Goal: Information Seeking & Learning: Find specific fact

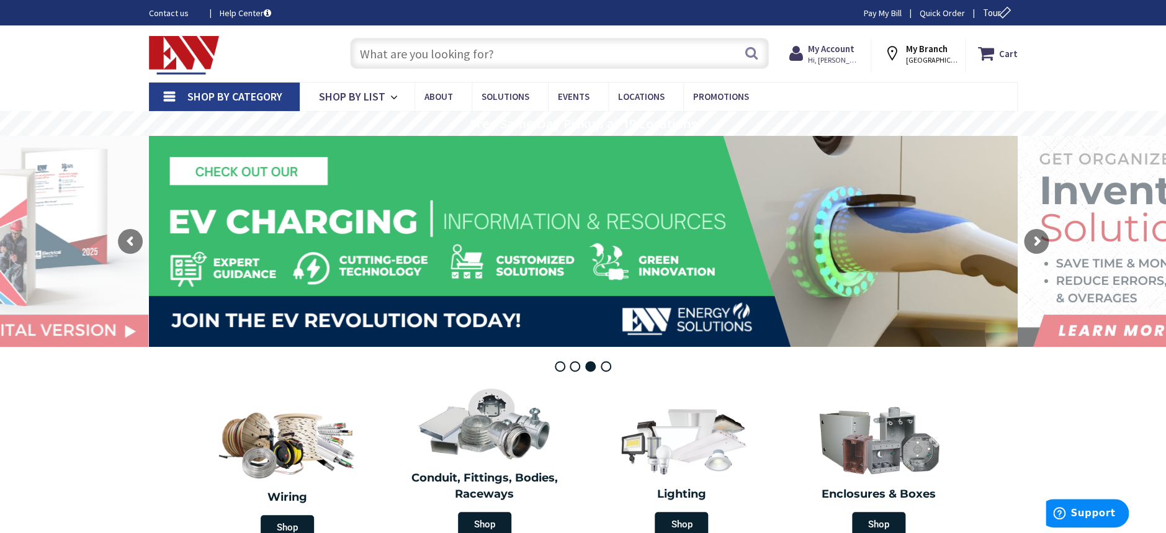
click at [429, 55] on input "text" at bounding box center [559, 53] width 419 height 31
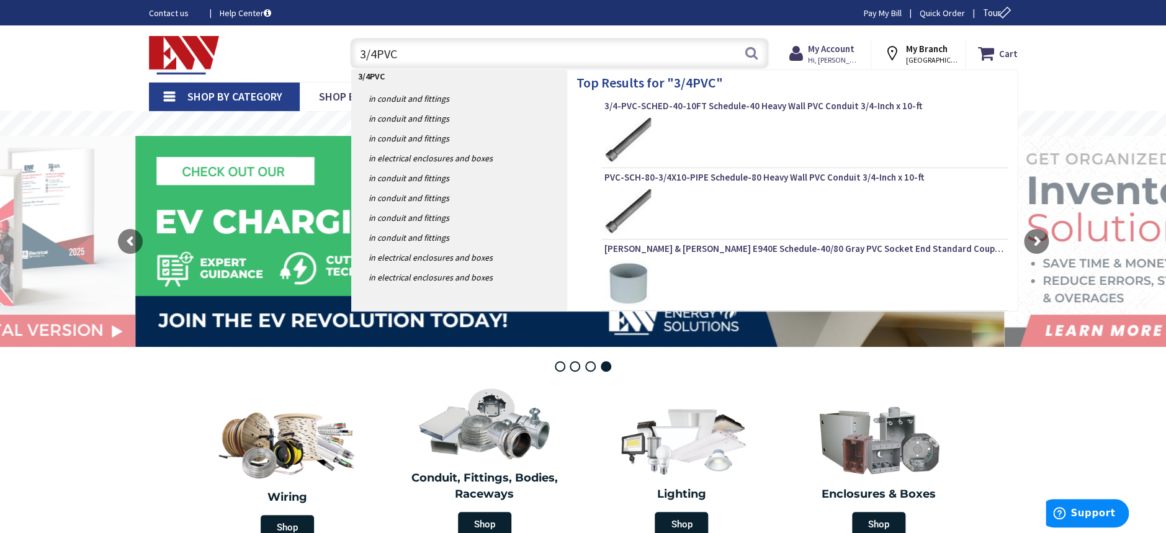
click at [376, 54] on input "3/4PVC" at bounding box center [559, 53] width 419 height 31
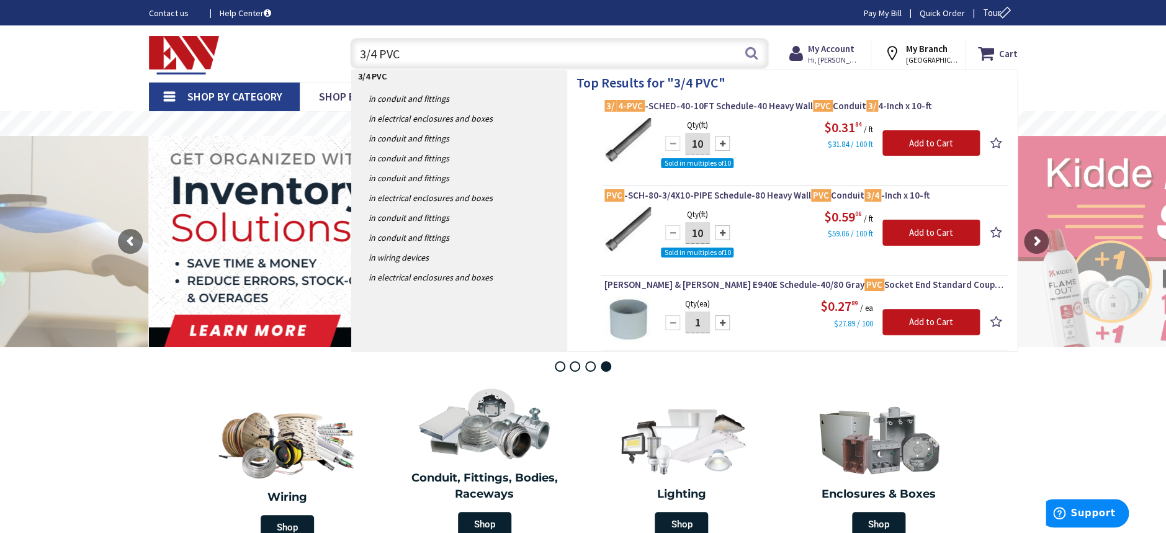
click at [378, 47] on input "3/4 PVC" at bounding box center [559, 53] width 419 height 31
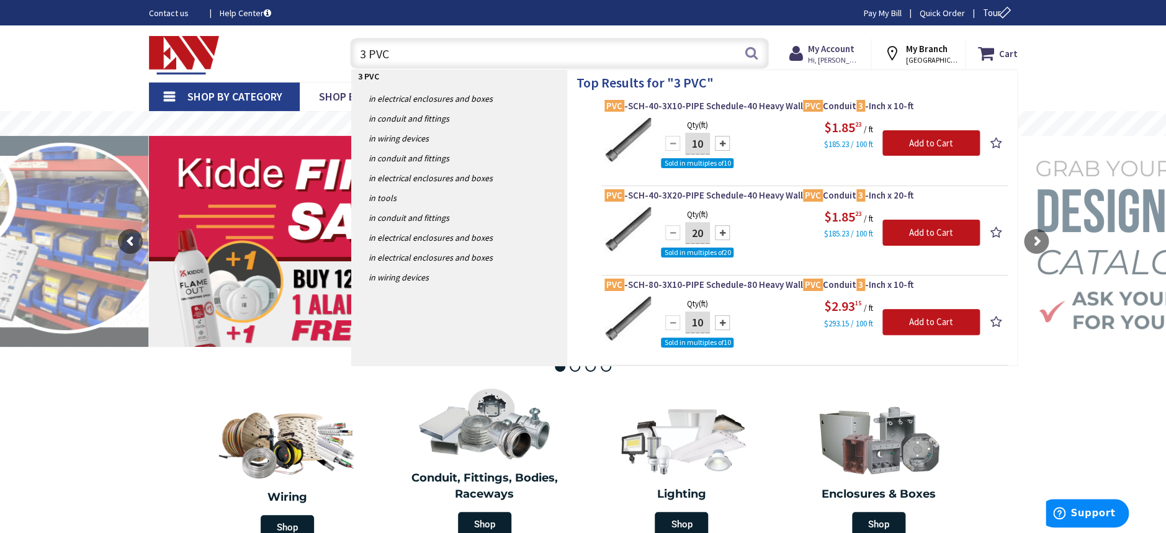
click at [402, 45] on input "3 PVC" at bounding box center [559, 53] width 419 height 31
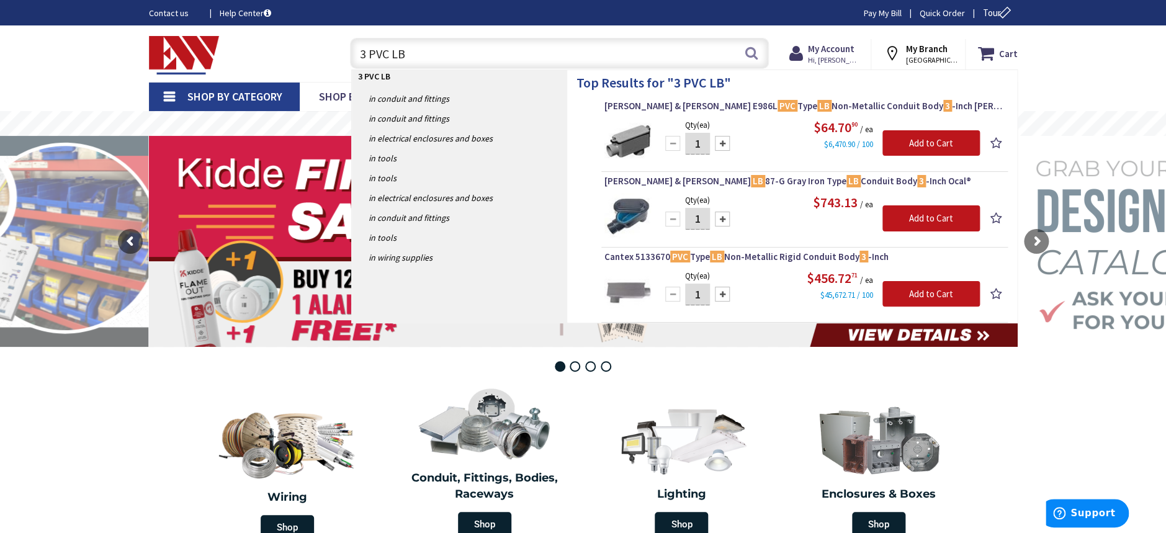
drag, startPoint x: 443, startPoint y: 51, endPoint x: 235, endPoint y: 62, distance: 208.2
click at [235, 62] on div "Toggle Nav 3 PVC LB 3 PVC LB Search Cart My Cart Close" at bounding box center [584, 54] width 888 height 42
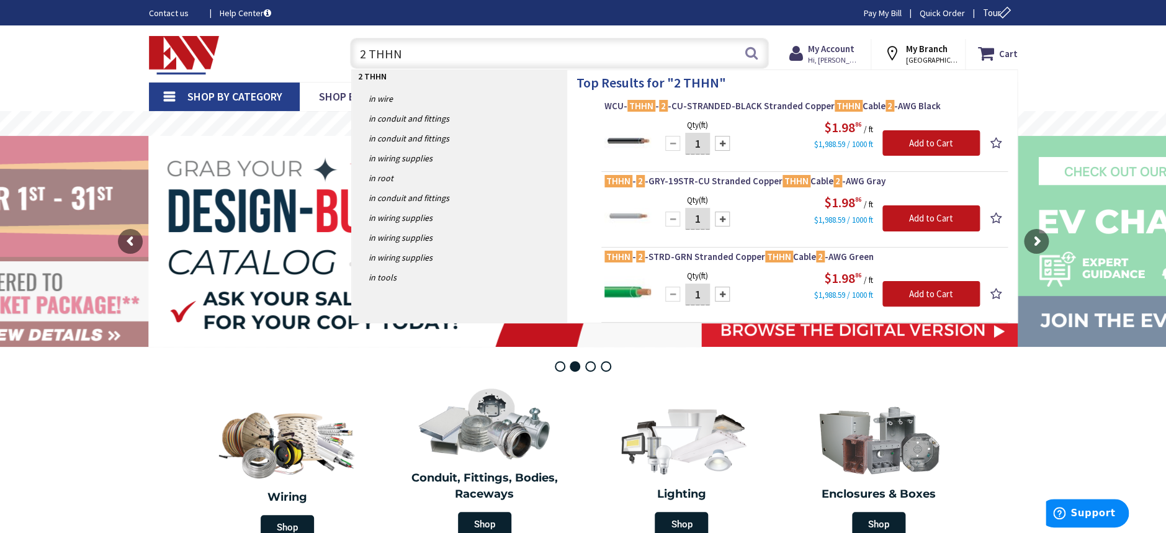
drag, startPoint x: 411, startPoint y: 55, endPoint x: 296, endPoint y: 53, distance: 114.8
click at [296, 53] on div "Toggle Nav 2 THHN 2 THHN Search Cart My Cart Close" at bounding box center [584, 54] width 888 height 42
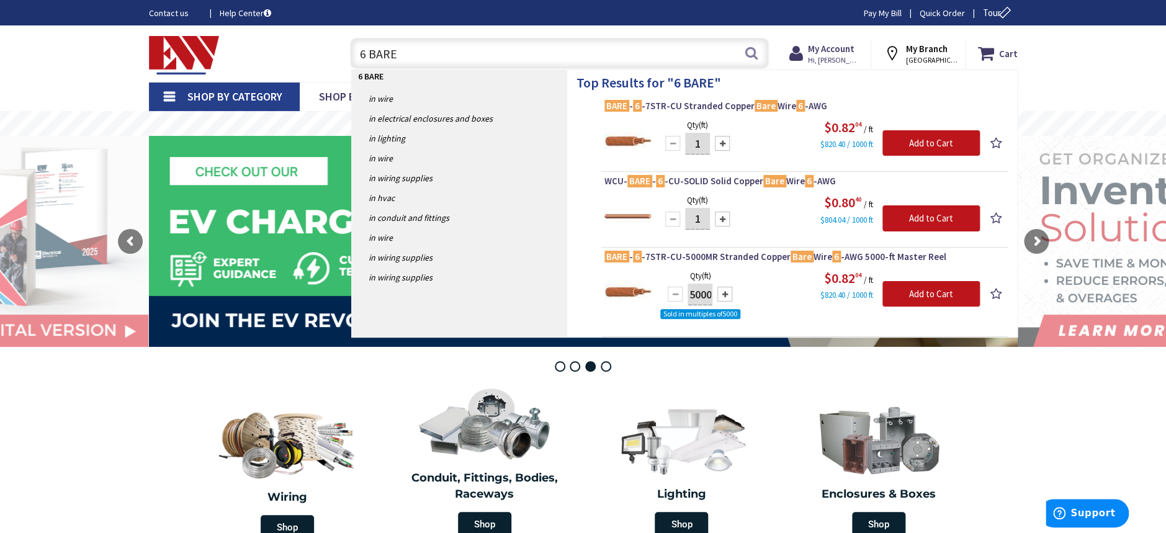
drag, startPoint x: 420, startPoint y: 50, endPoint x: 312, endPoint y: 50, distance: 108.0
click at [312, 50] on div "Toggle Nav 6 BARE 6 BARE Search Cart My Cart Close" at bounding box center [584, 54] width 888 height 42
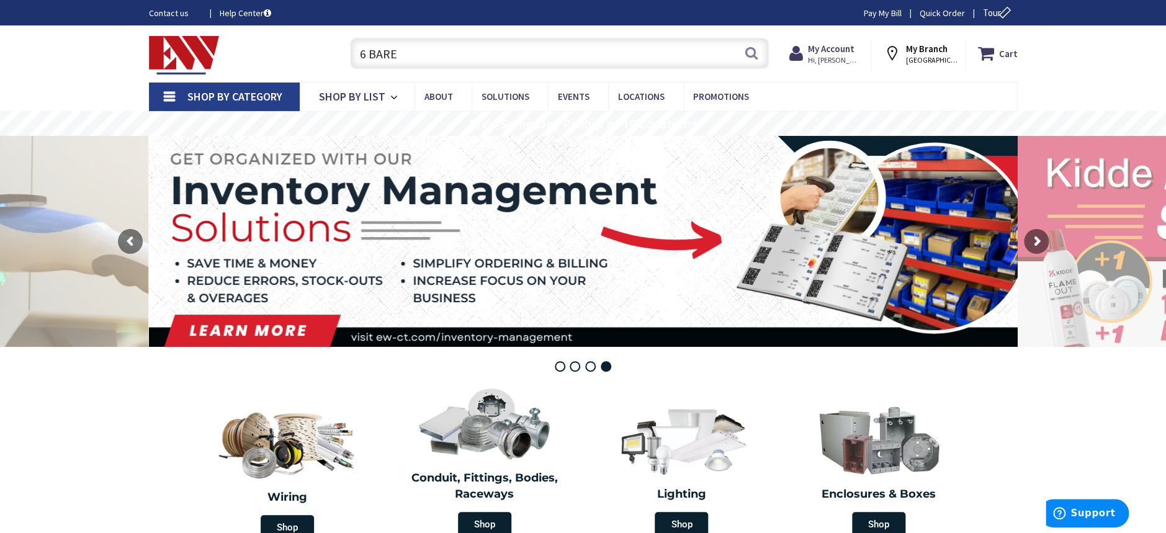
click at [372, 50] on input "6 BARE" at bounding box center [559, 53] width 419 height 31
click at [366, 50] on input "6 BARE" at bounding box center [559, 53] width 419 height 31
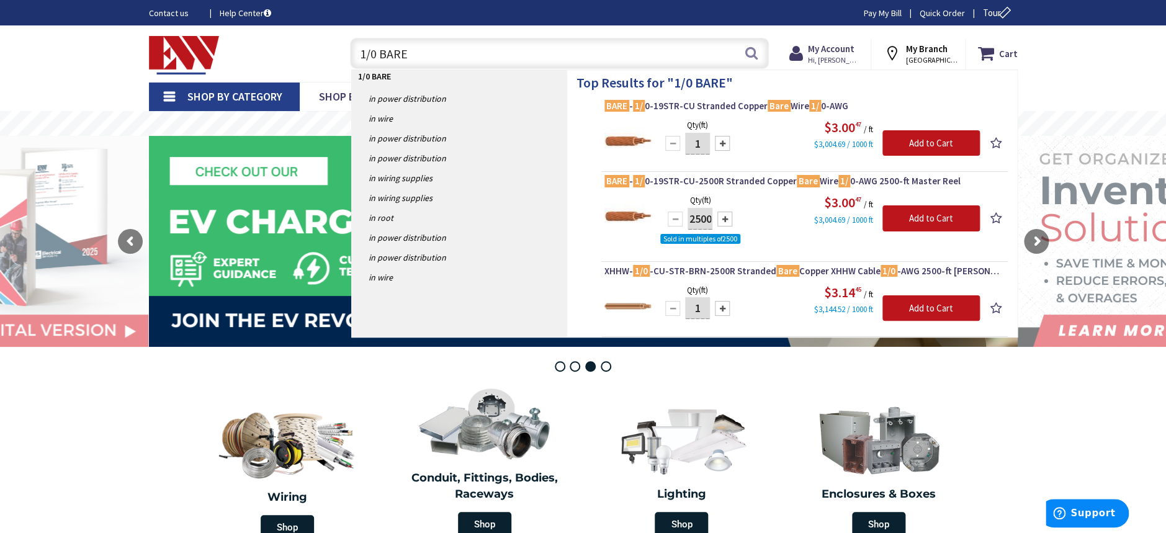
click at [367, 55] on input "1/0 BARE" at bounding box center [559, 53] width 419 height 31
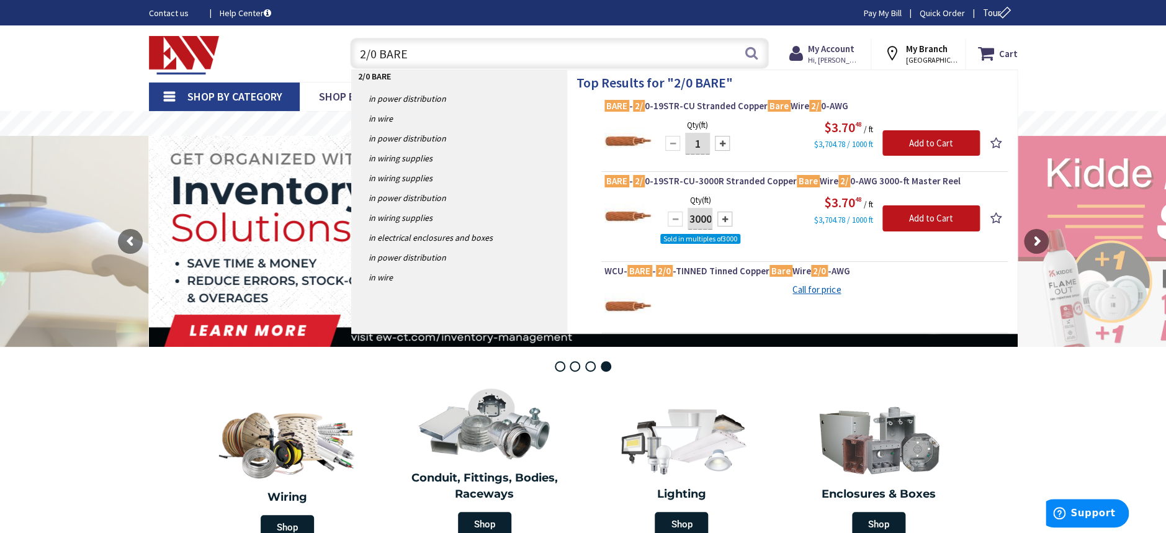
drag, startPoint x: 432, startPoint y: 58, endPoint x: 303, endPoint y: 52, distance: 129.2
click at [303, 52] on div "Toggle Nav 2/0 BARE 2/0 BARE Search Cart My Cart Close" at bounding box center [584, 54] width 888 height 42
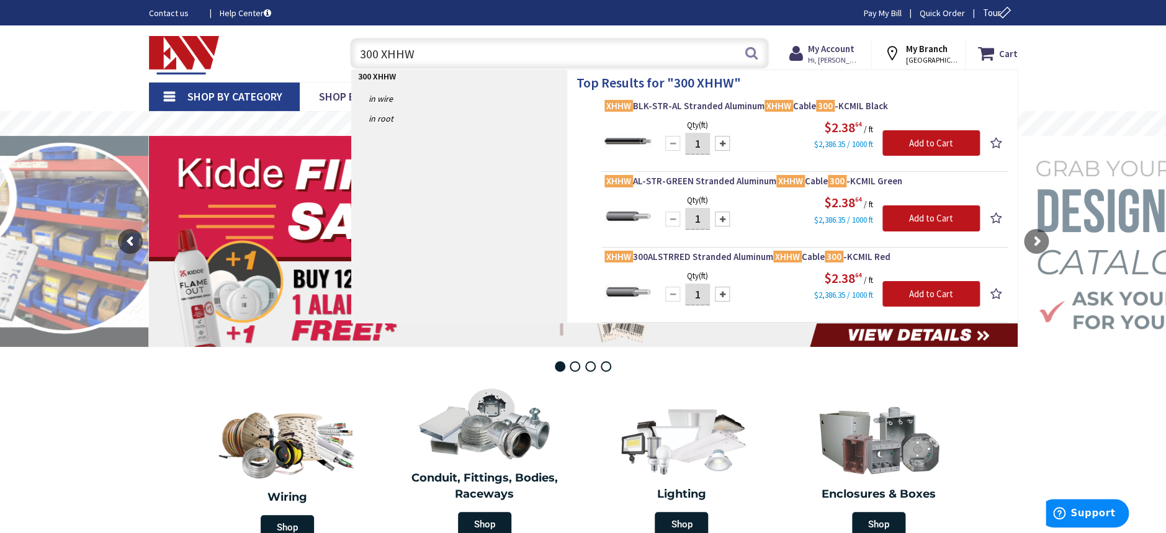
type input "300 XHHW"
